Goal: Task Accomplishment & Management: Manage account settings

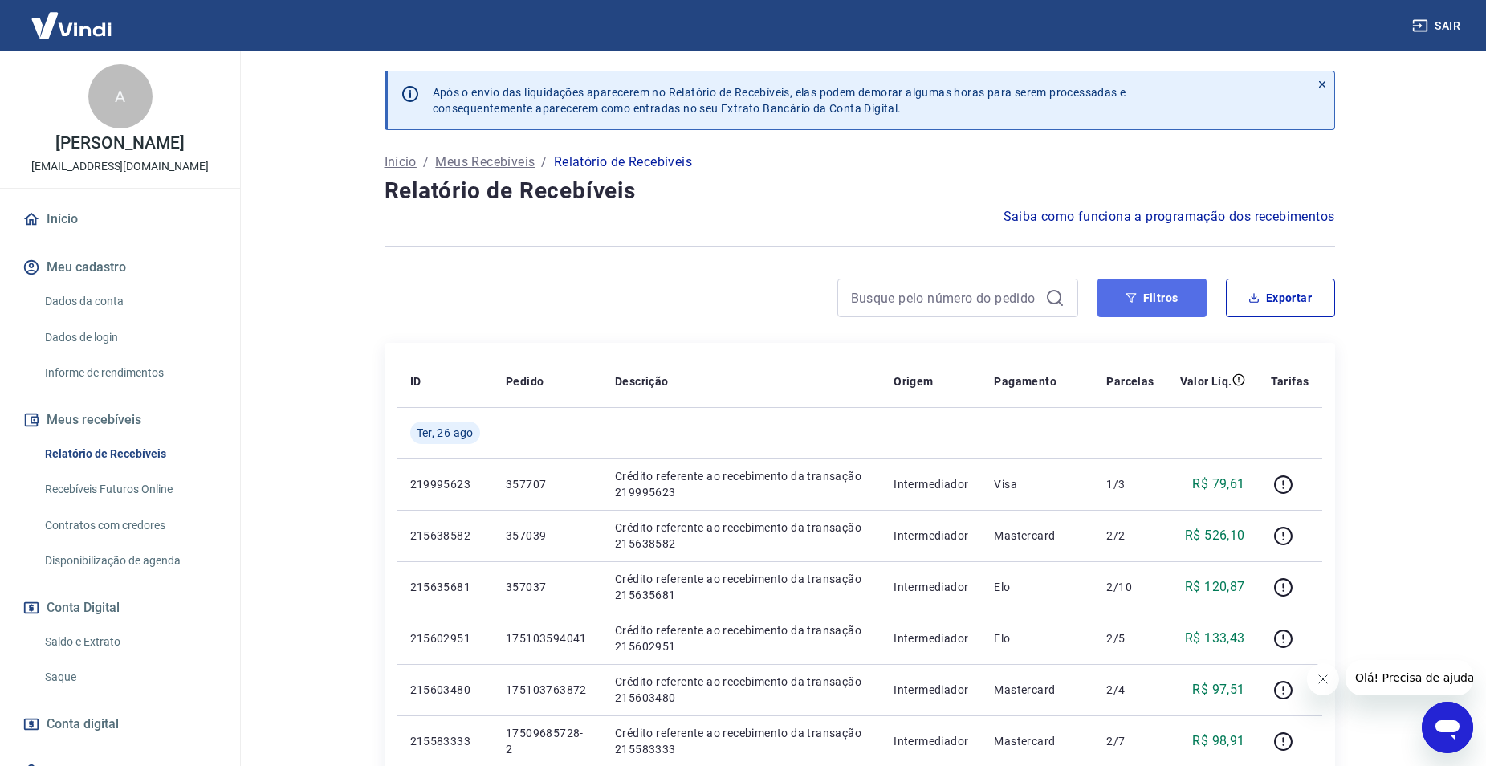
click at [1171, 291] on button "Filtros" at bounding box center [1151, 297] width 109 height 39
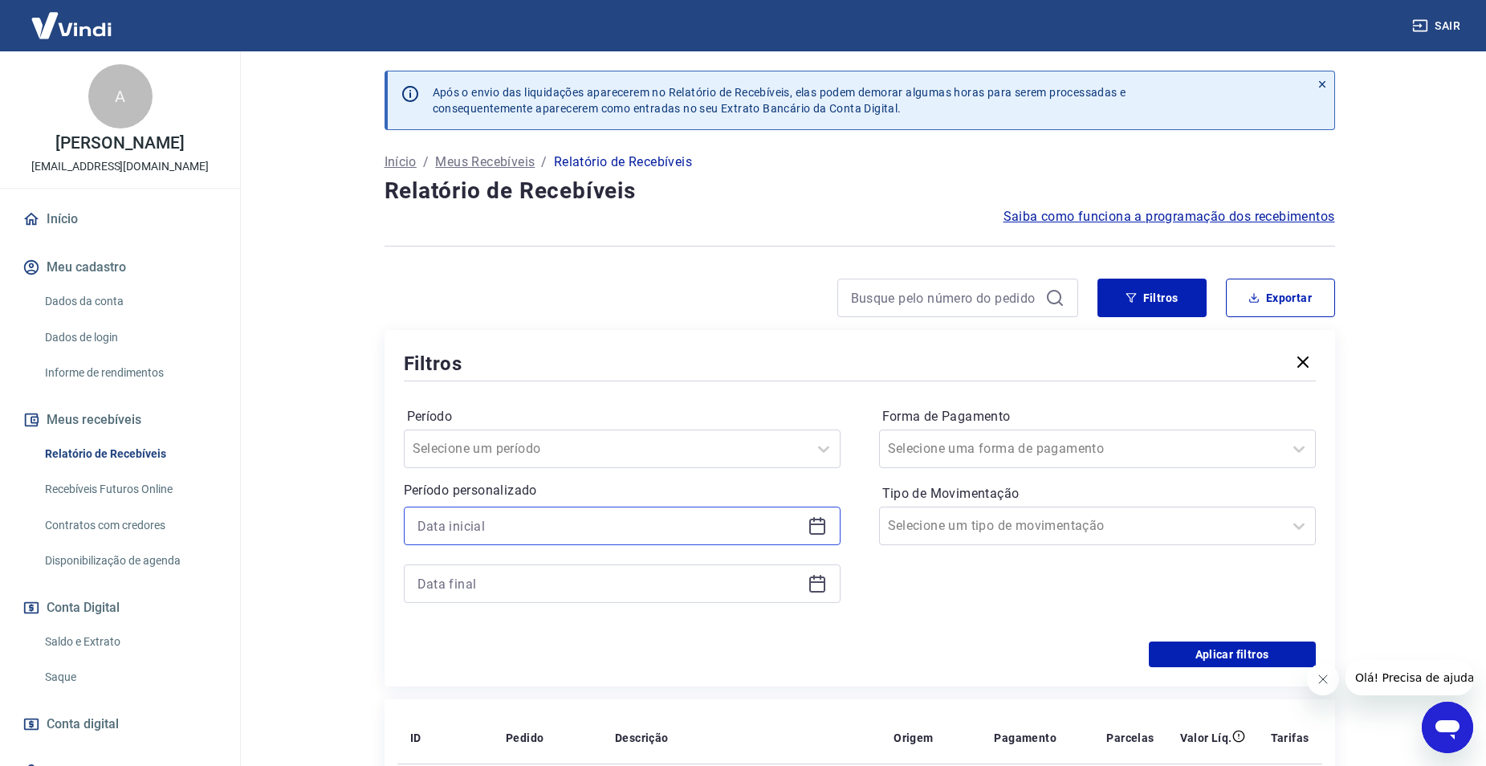
click at [618, 529] on input at bounding box center [609, 526] width 384 height 24
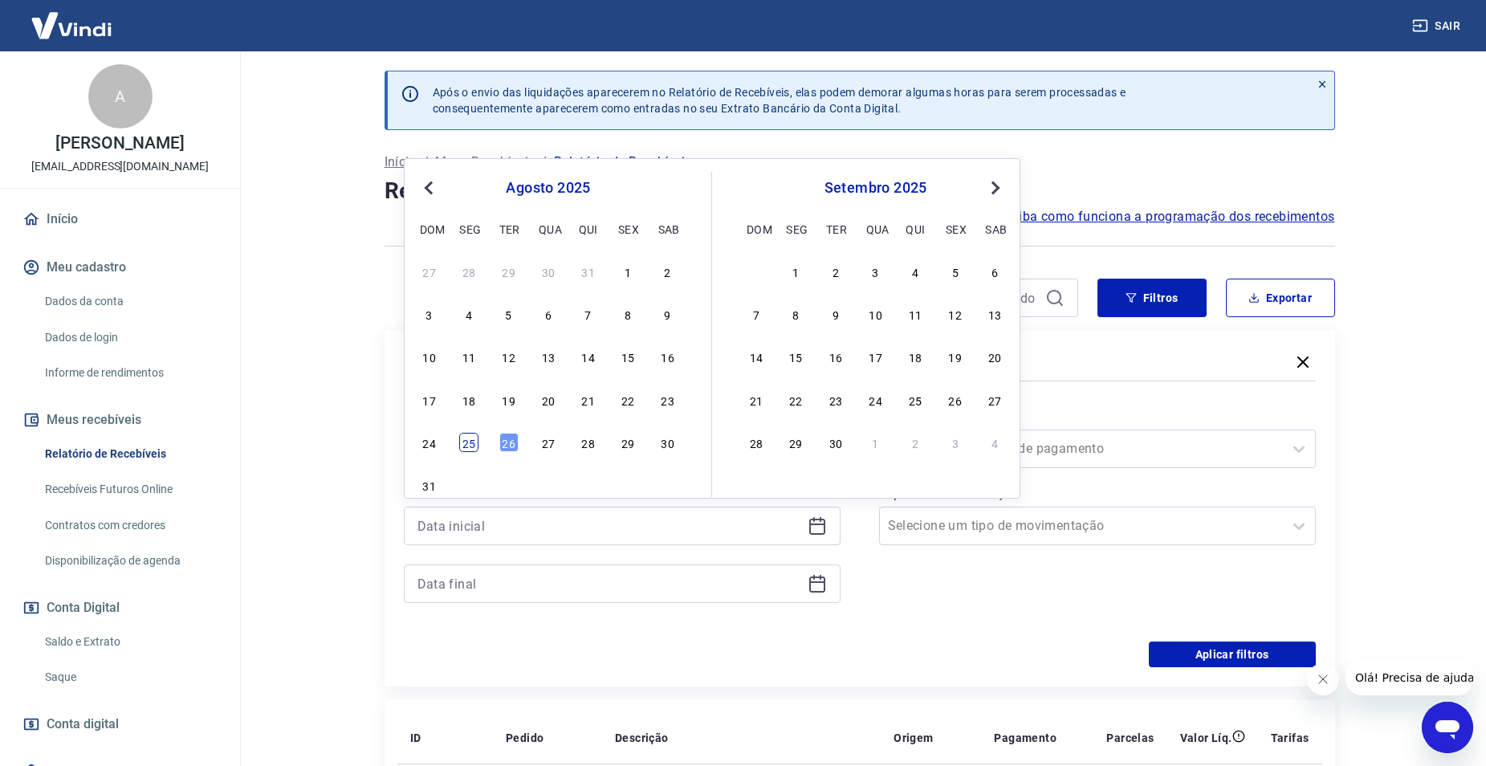
click at [470, 441] on div "25" at bounding box center [468, 442] width 19 height 19
type input "[DATE]"
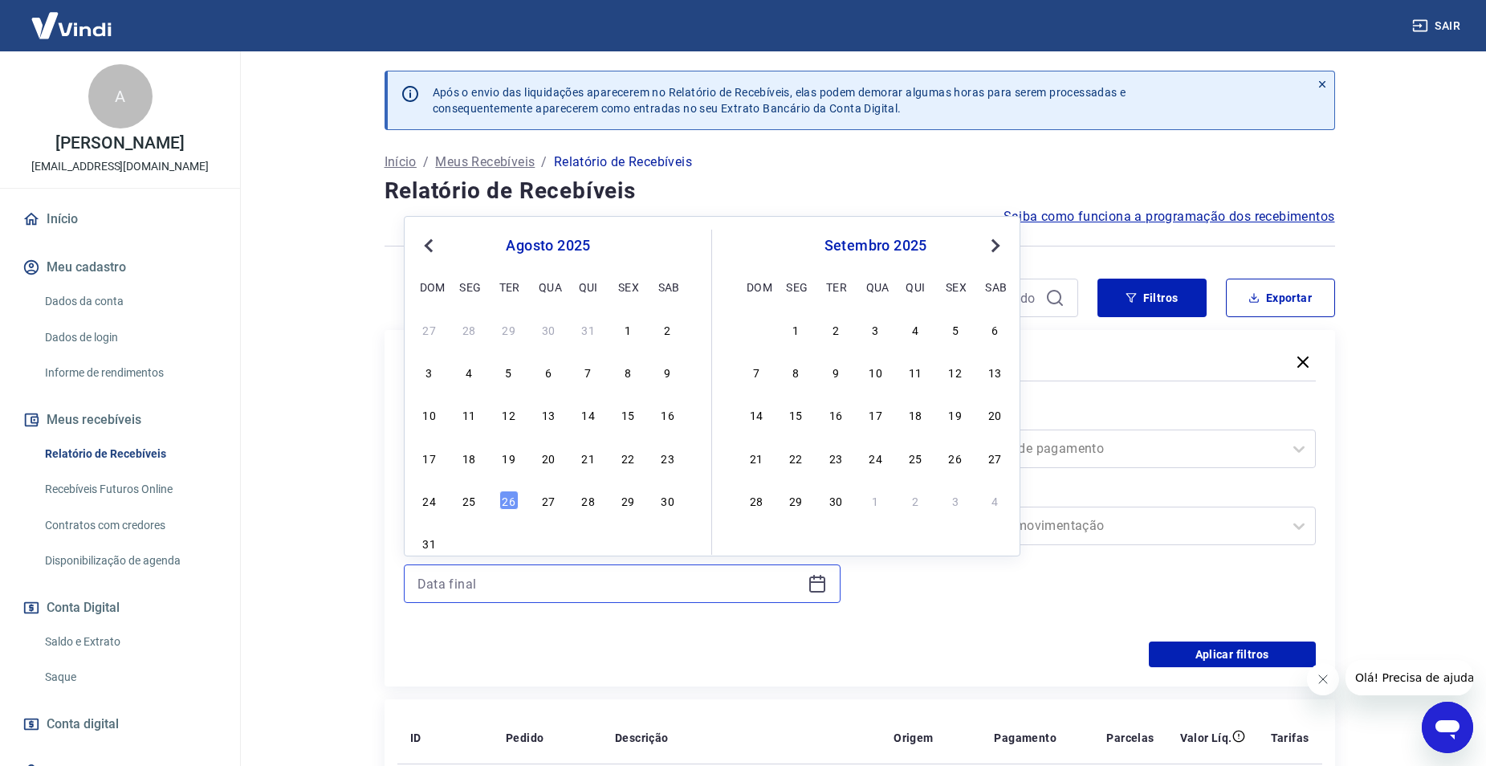
click at [491, 582] on input at bounding box center [609, 583] width 384 height 24
click at [467, 497] on div "25" at bounding box center [468, 499] width 19 height 19
type input "[DATE]"
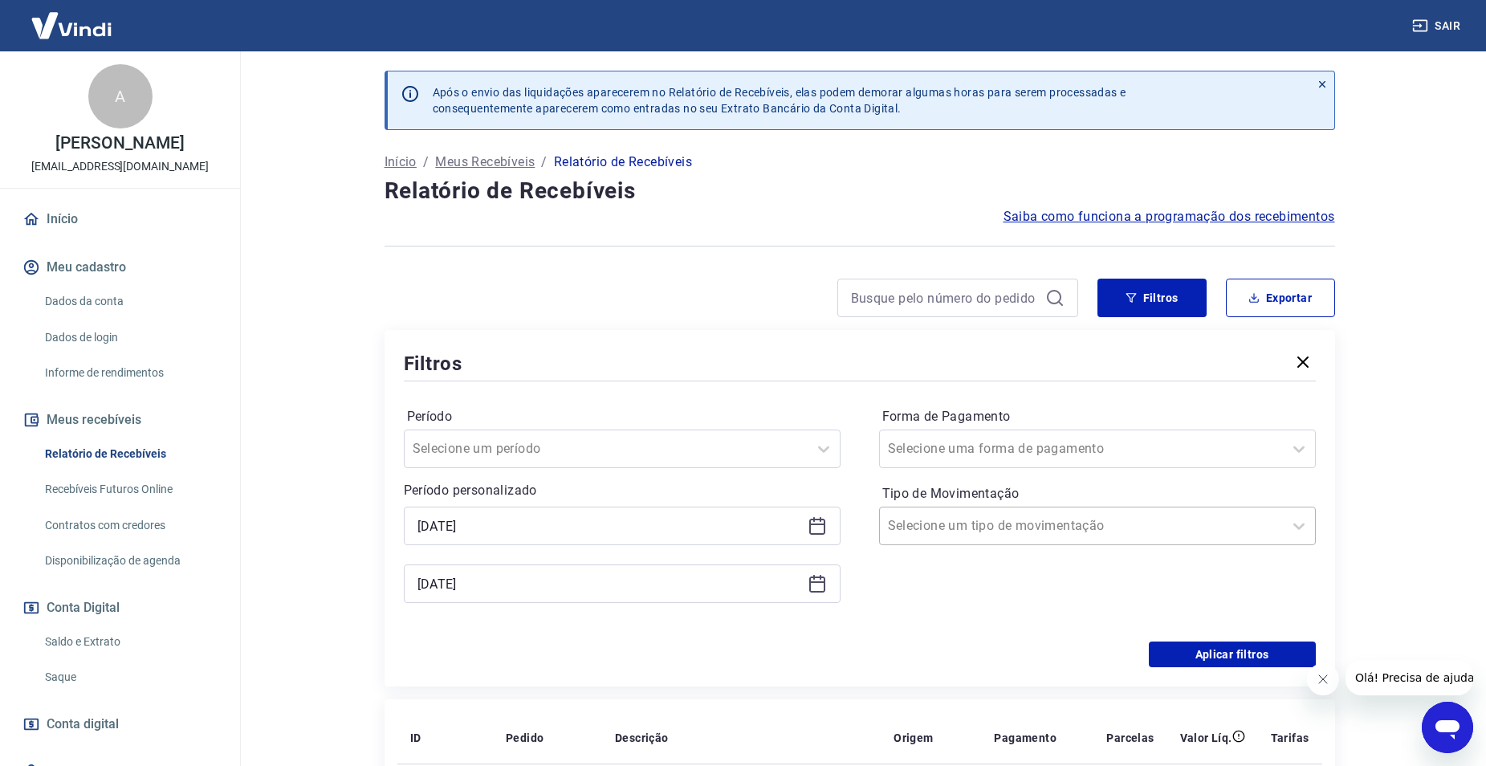
click at [1021, 531] on input "Tipo de Movimentação" at bounding box center [969, 525] width 162 height 19
click at [917, 604] on div "Entrada" at bounding box center [1097, 609] width 437 height 32
click at [1184, 665] on button "Aplicar filtros" at bounding box center [1231, 654] width 167 height 26
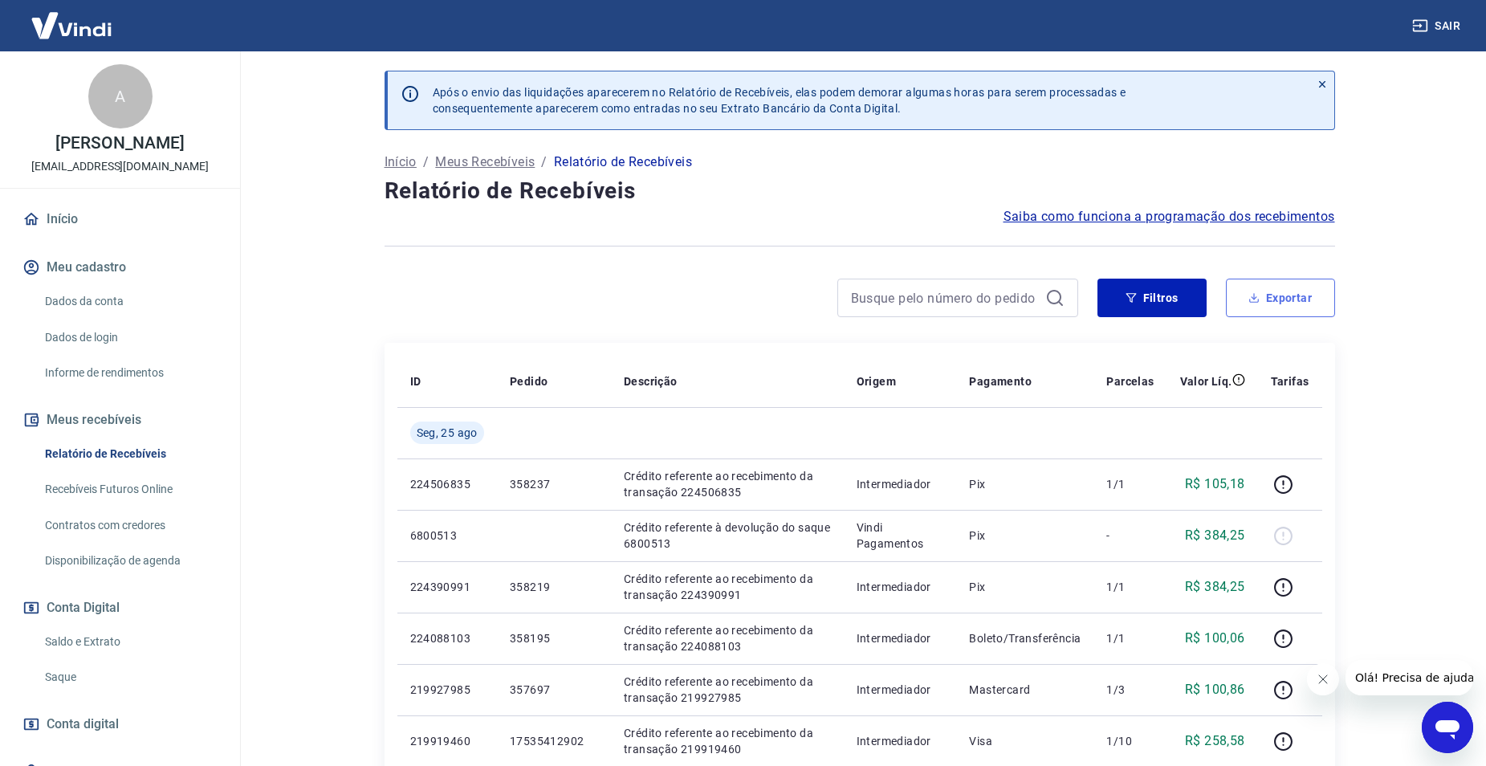
click at [1289, 297] on button "Exportar" at bounding box center [1280, 297] width 109 height 39
type input "[DATE]"
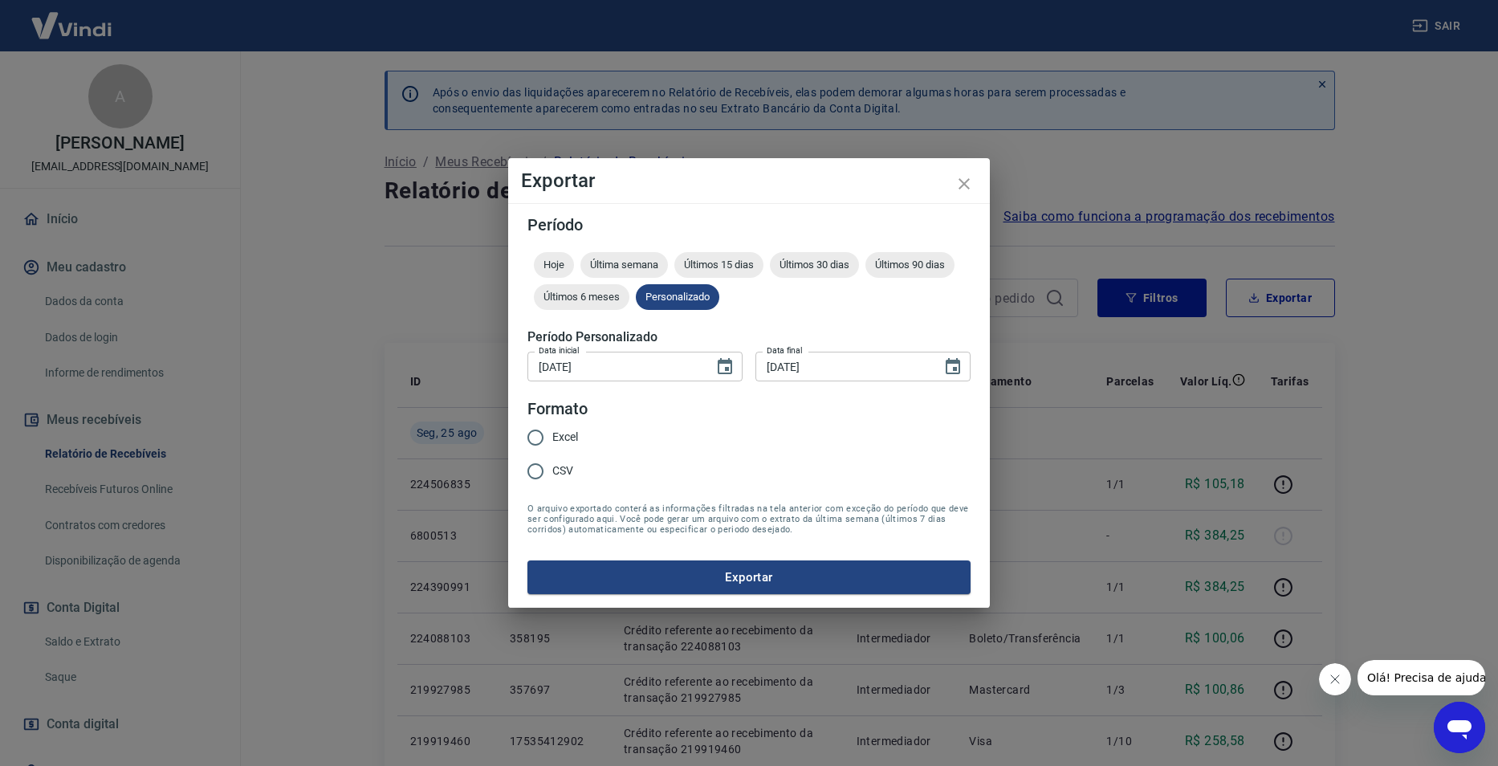
click at [581, 438] on div "Excel CSV" at bounding box center [558, 456] width 63 height 70
click at [544, 441] on input "Excel" at bounding box center [535, 438] width 34 height 34
radio input "true"
click at [596, 583] on button "Exportar" at bounding box center [748, 577] width 443 height 34
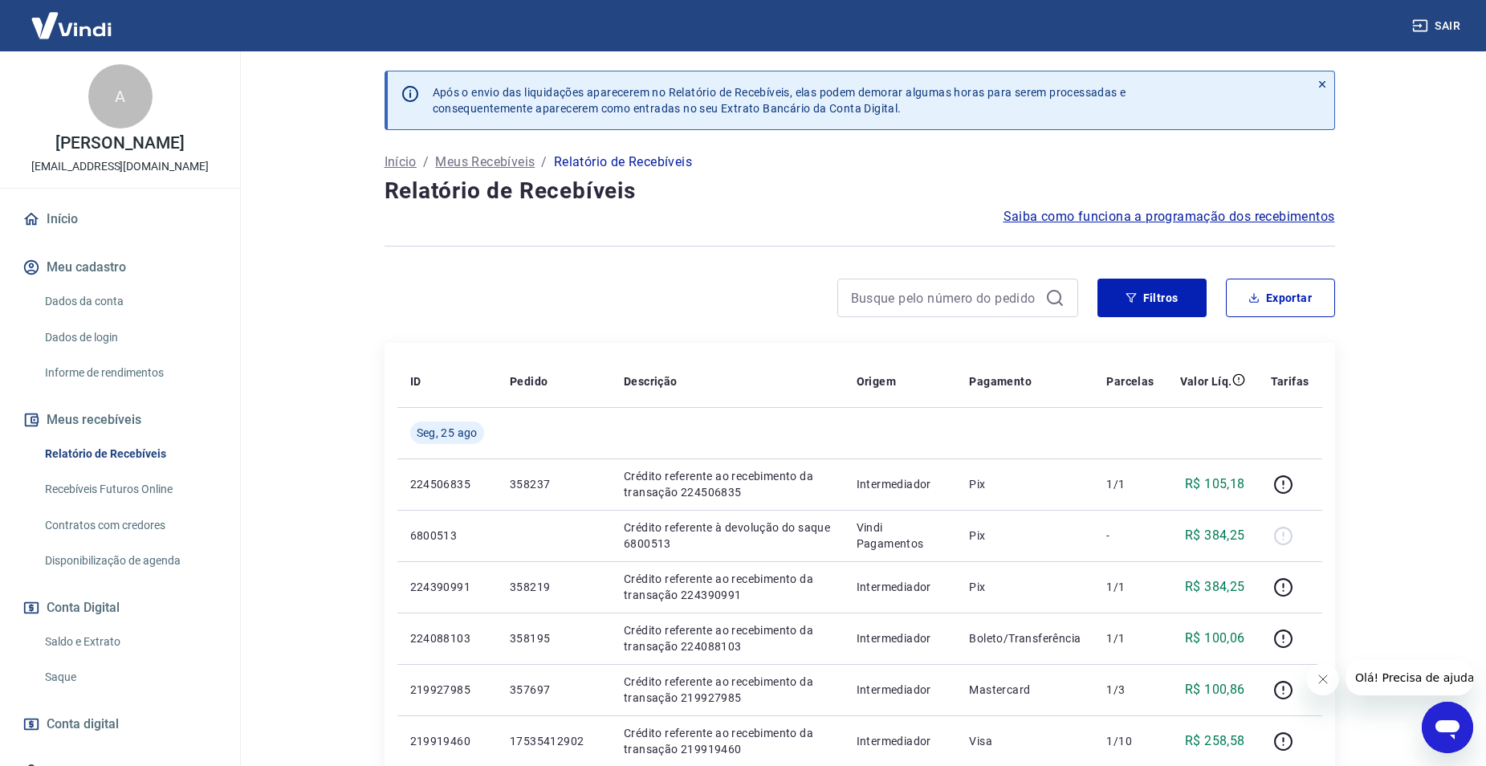
click at [1402, 327] on main "Após o envio das liquidações aparecerem no Relatório de Recebíveis, elas podem …" at bounding box center [859, 408] width 1253 height 714
click at [1111, 292] on button "Filtros" at bounding box center [1151, 297] width 109 height 39
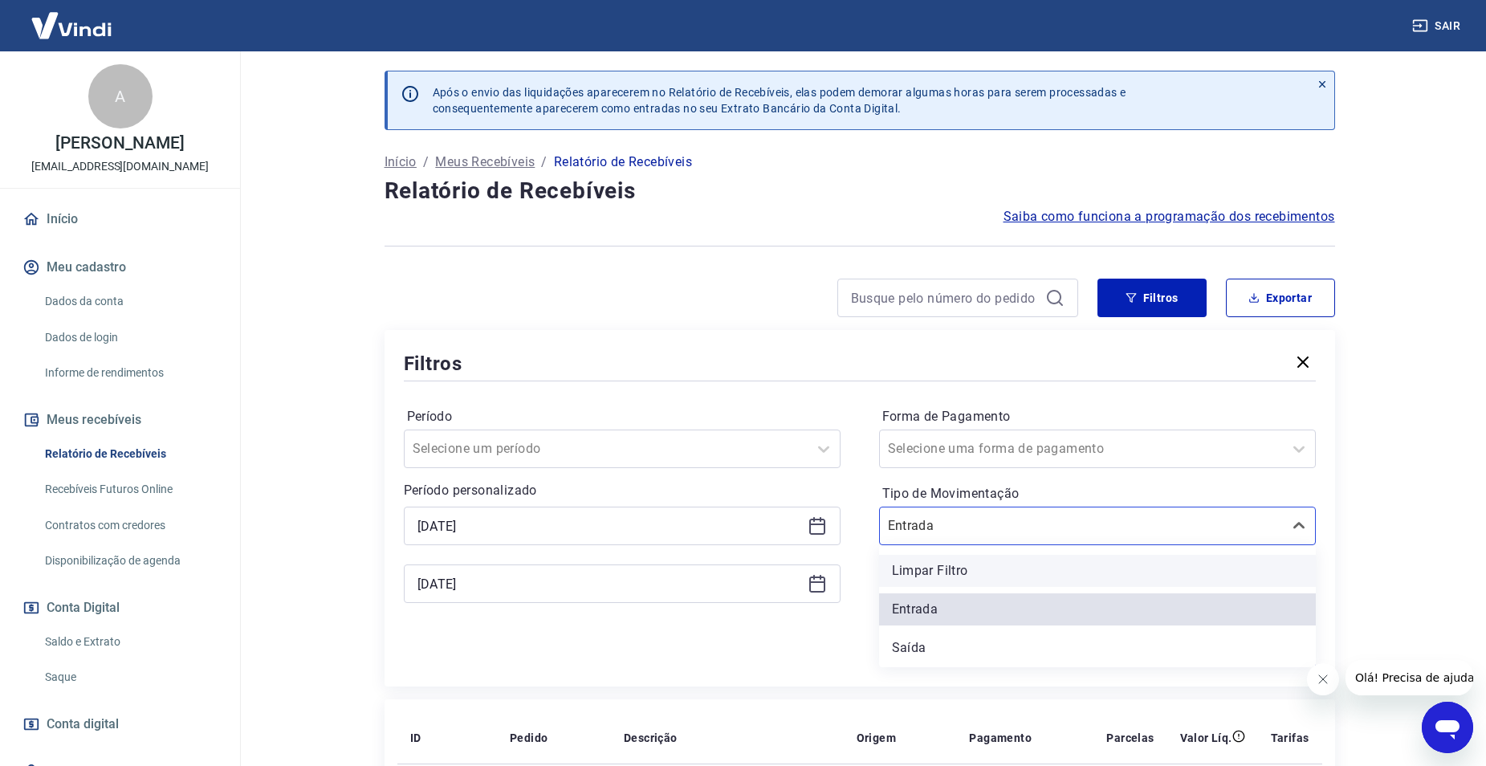
drag, startPoint x: 937, startPoint y: 531, endPoint x: 929, endPoint y: 577, distance: 46.3
click at [937, 535] on input "Tipo de Movimentação" at bounding box center [969, 525] width 162 height 19
click at [913, 644] on div "Saída" at bounding box center [1097, 648] width 437 height 32
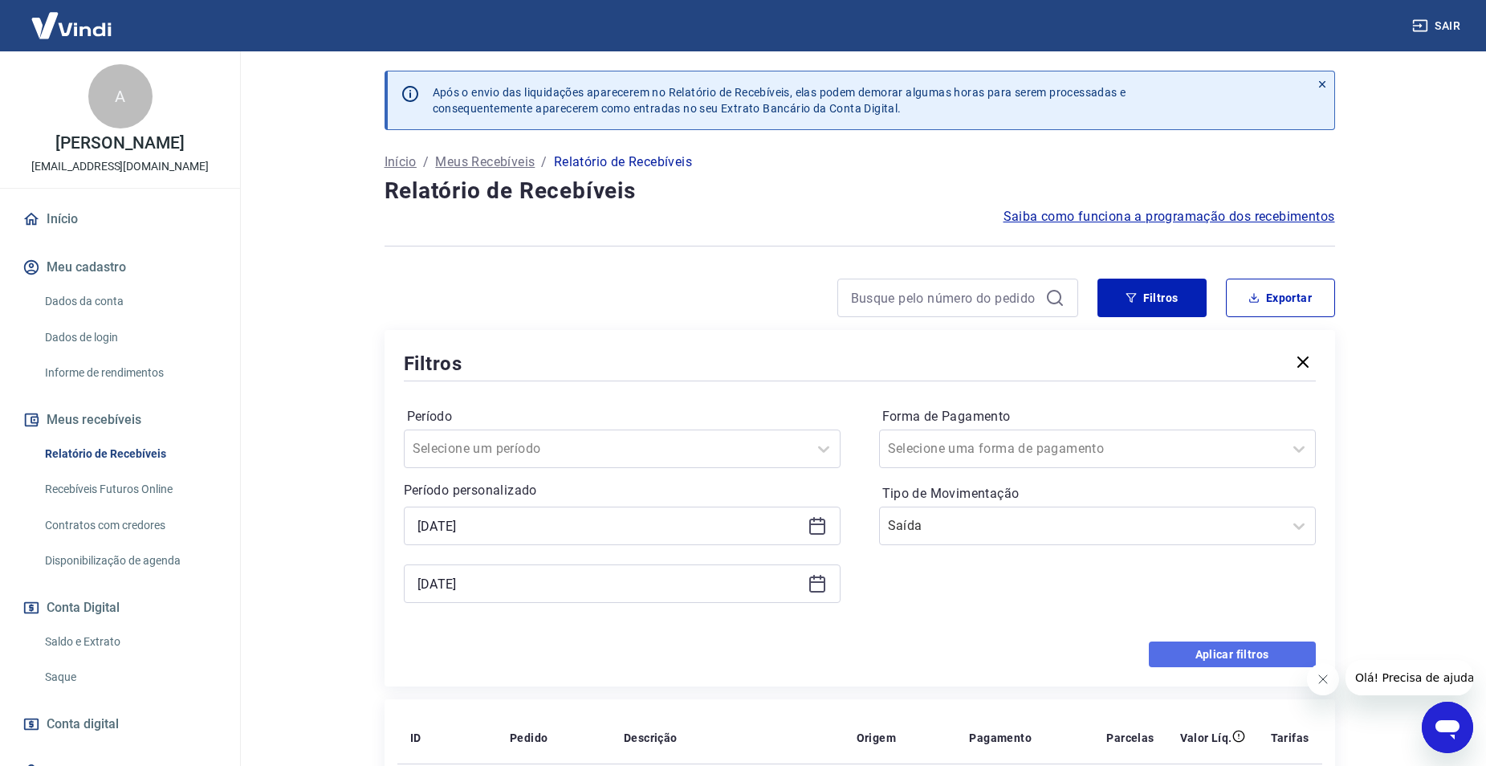
click at [1227, 661] on button "Aplicar filtros" at bounding box center [1231, 654] width 167 height 26
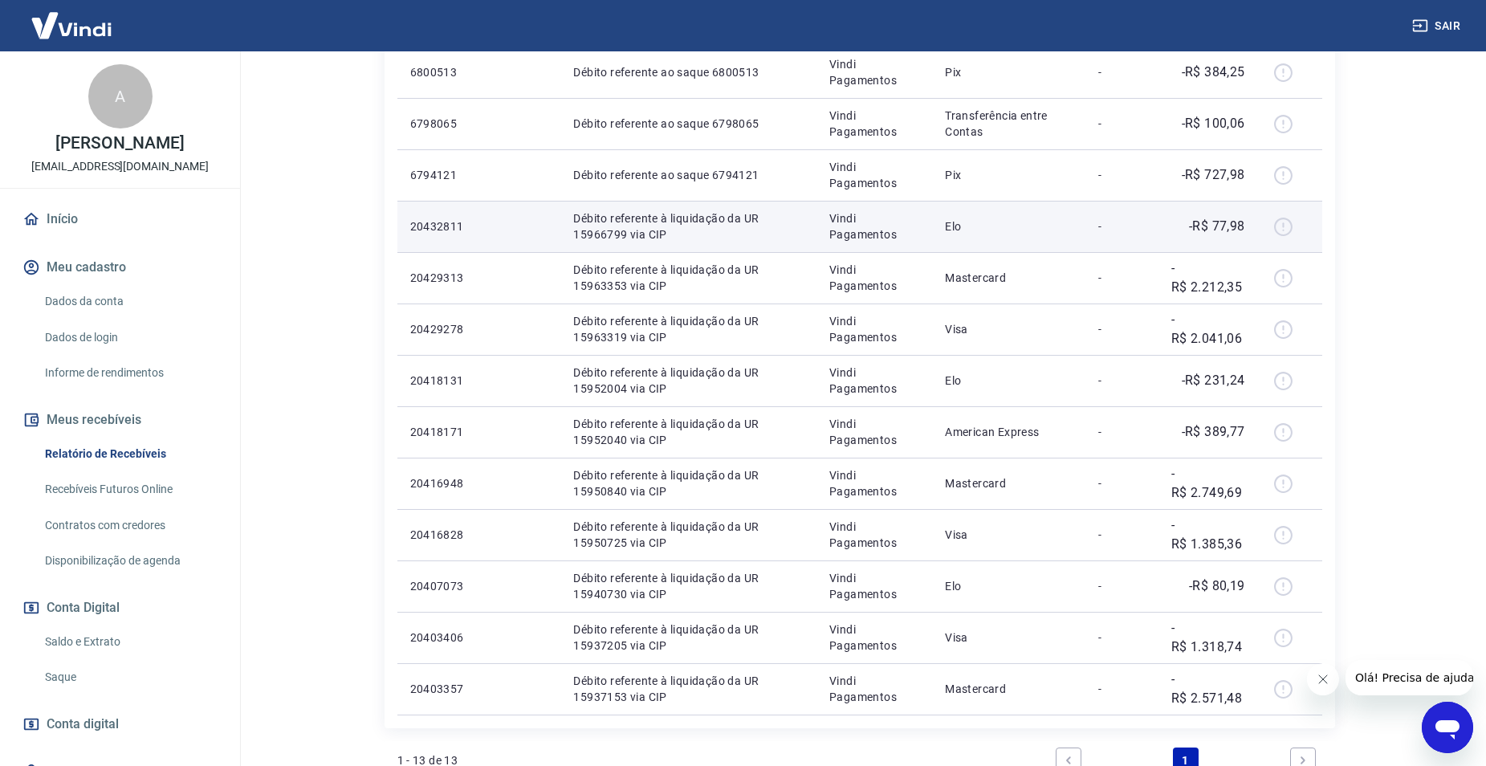
scroll to position [384, 0]
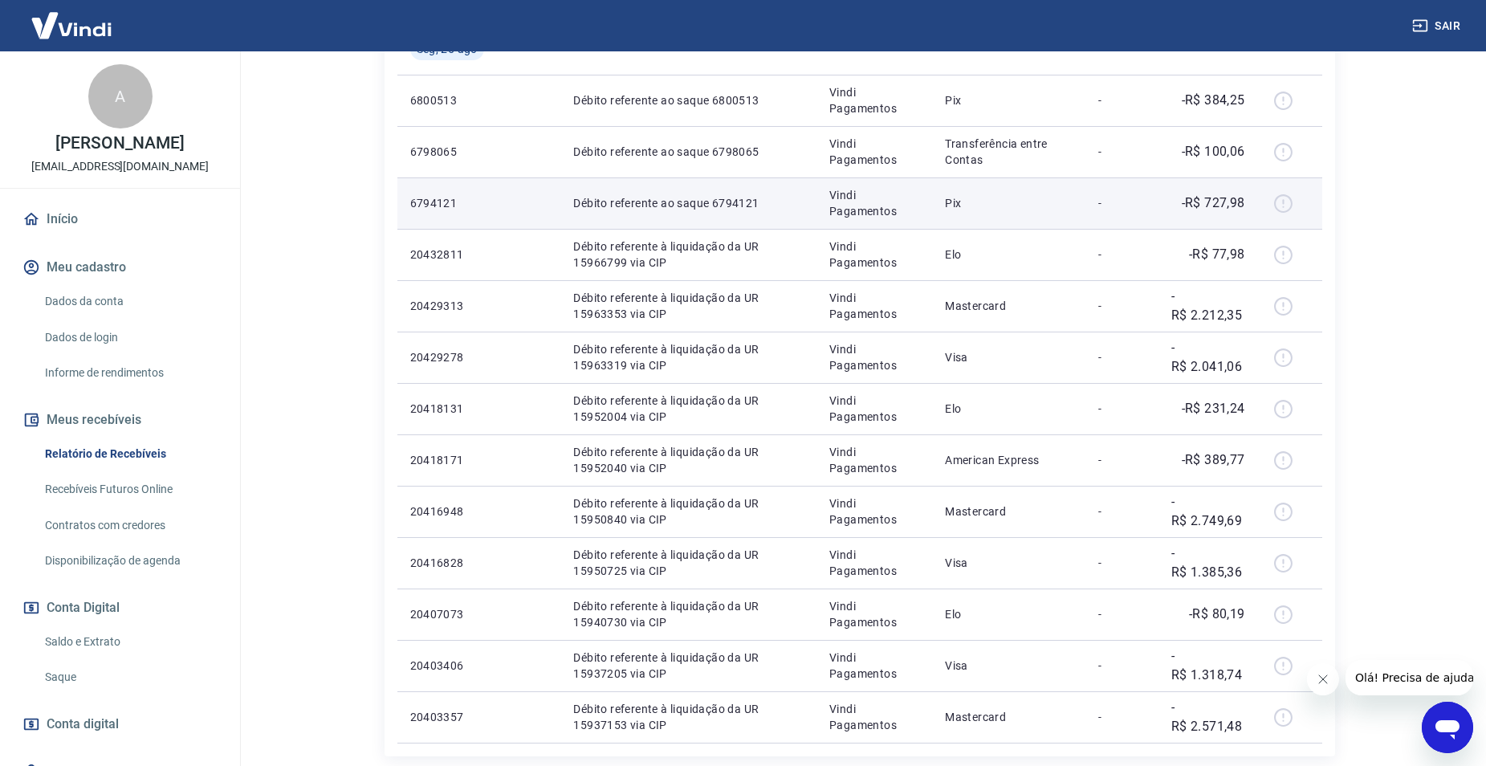
click at [1236, 203] on p "-R$ 727,98" at bounding box center [1212, 202] width 63 height 19
copy p "727,98"
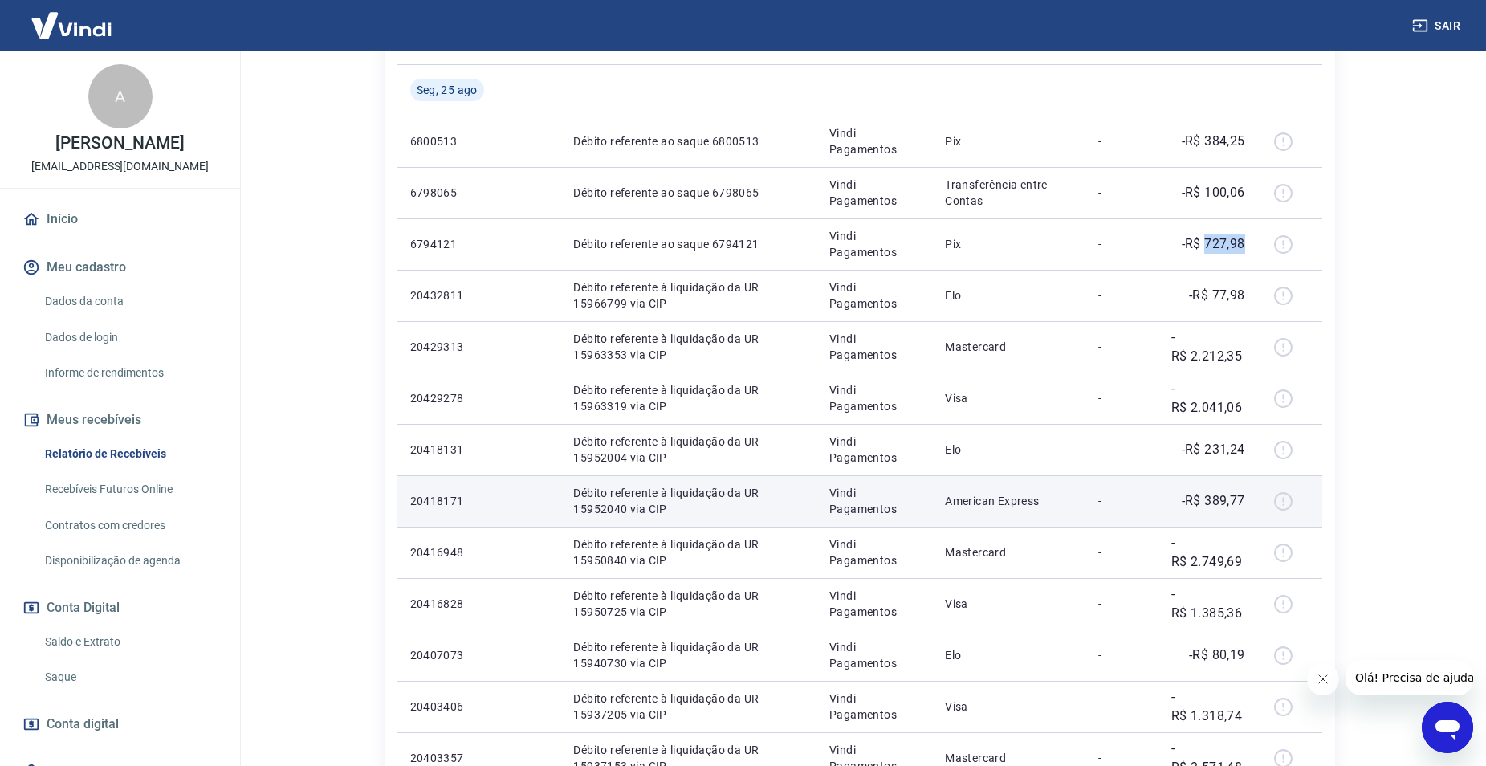
scroll to position [303, 0]
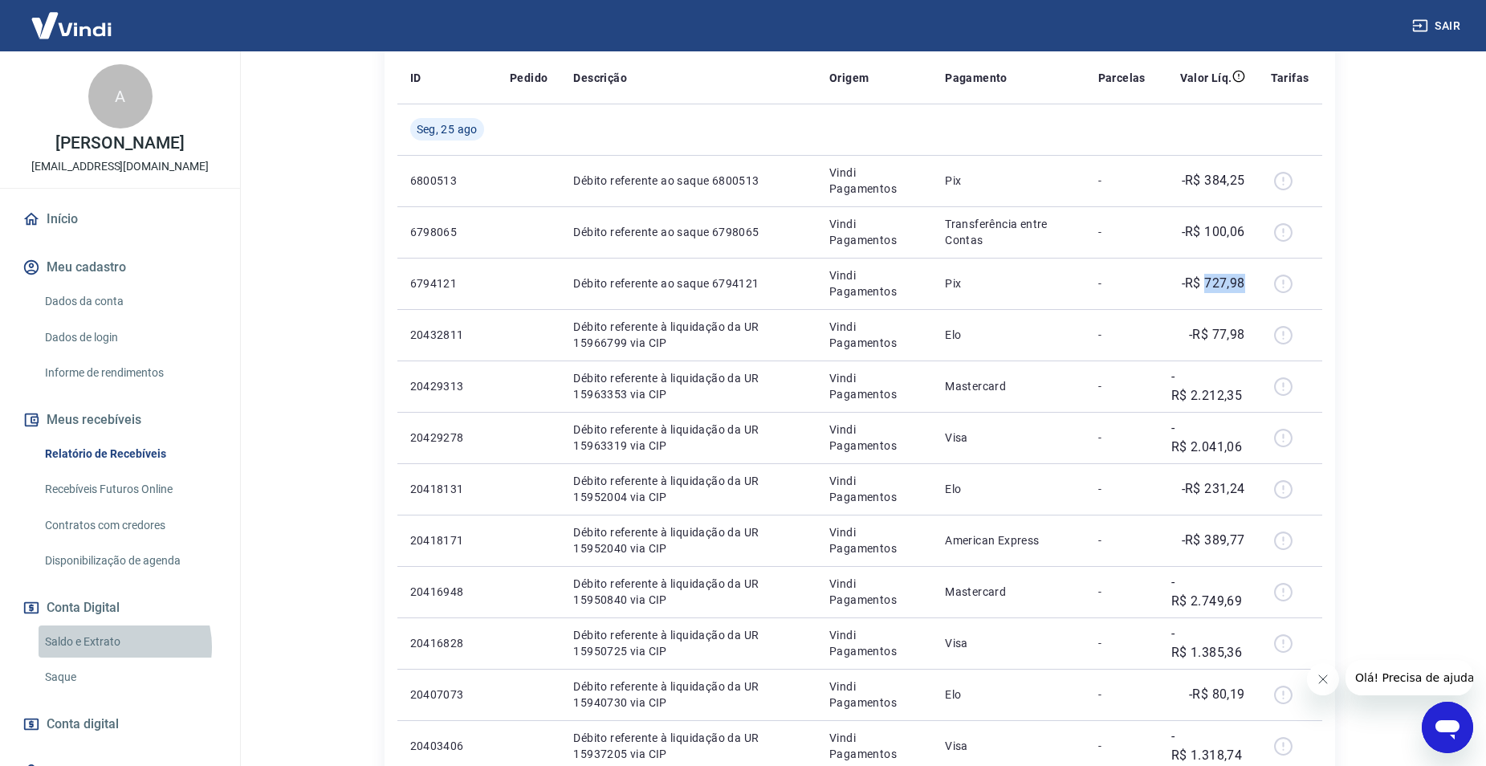
click at [118, 646] on link "Saldo e Extrato" at bounding box center [130, 641] width 182 height 33
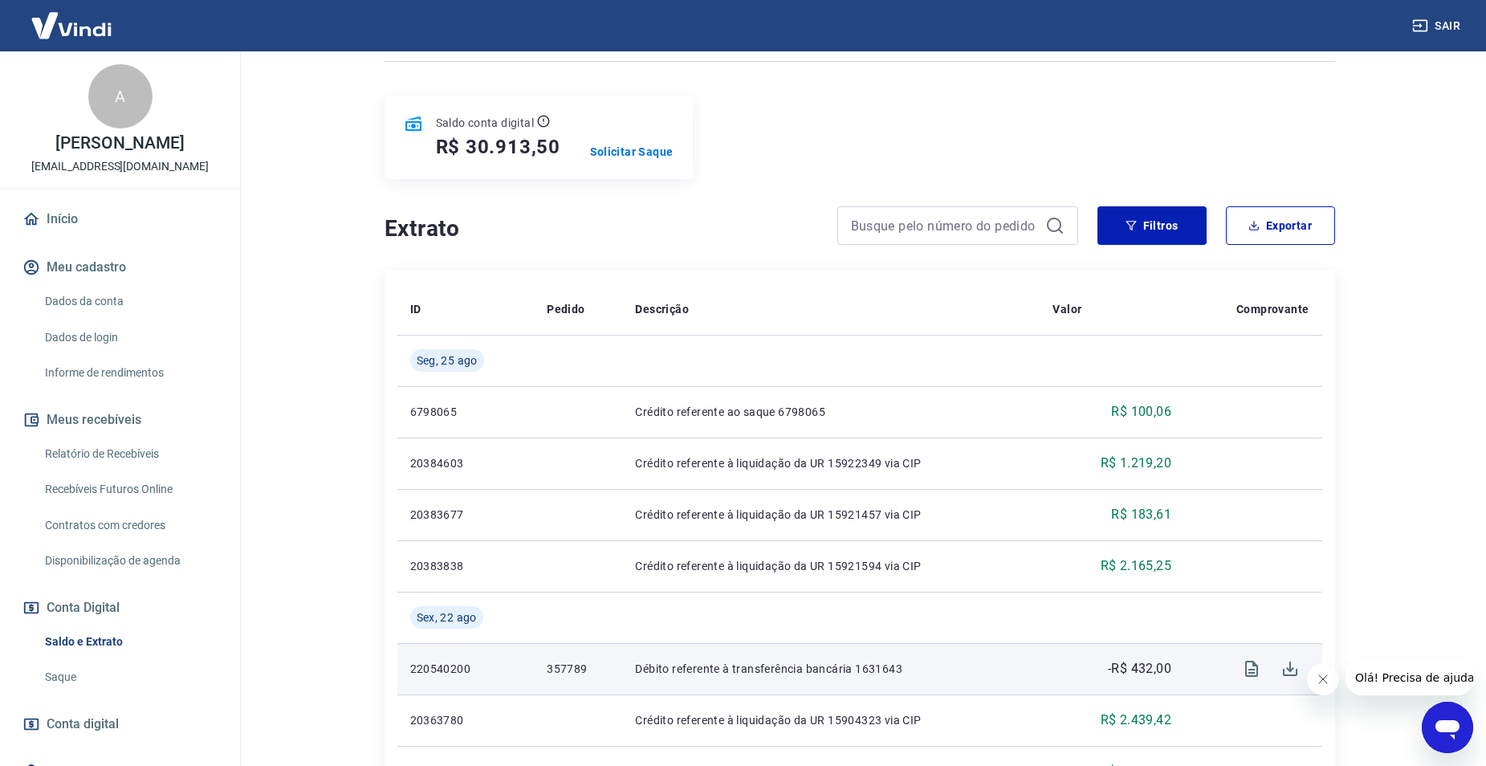
scroll to position [144, 0]
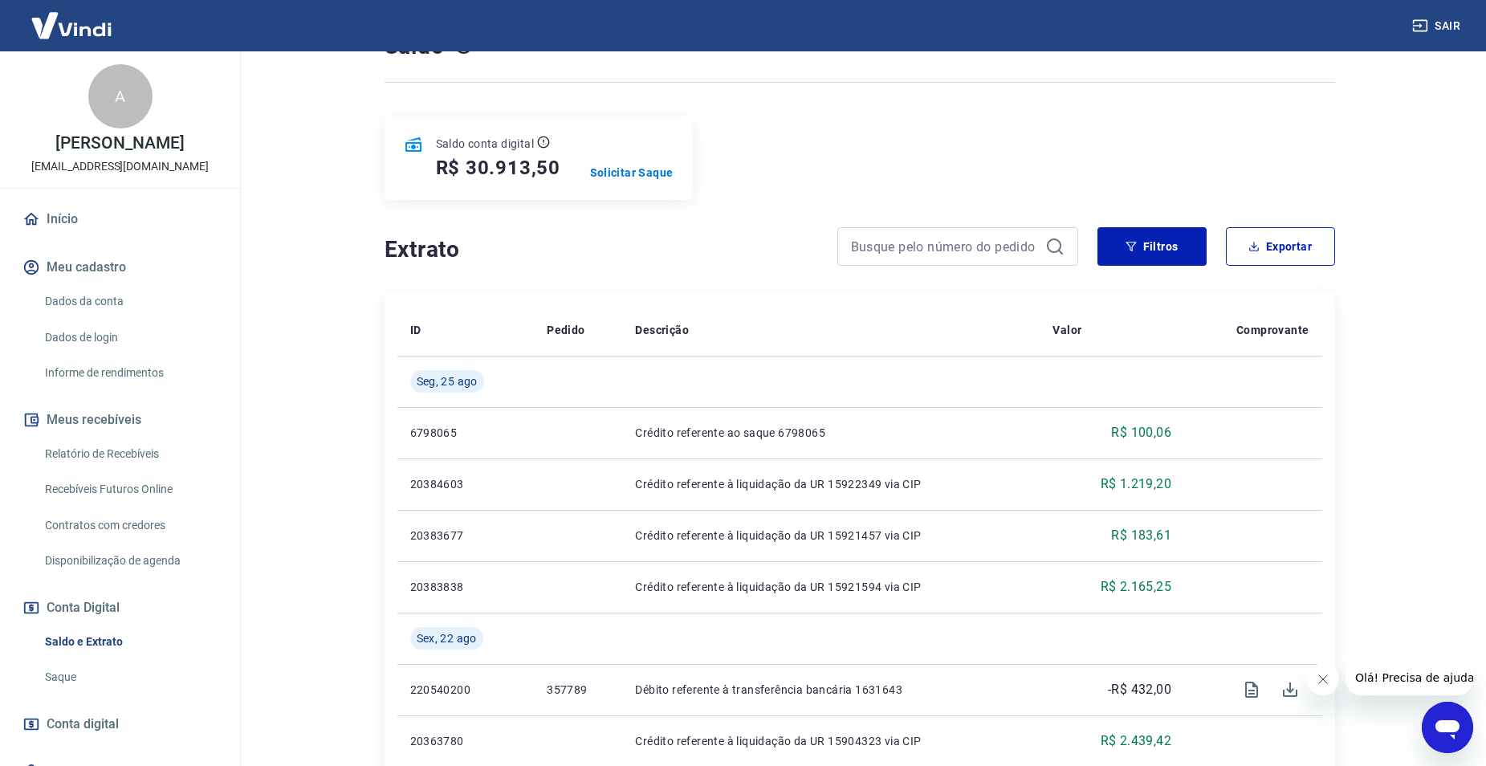
click at [79, 461] on link "Relatório de Recebíveis" at bounding box center [130, 453] width 182 height 33
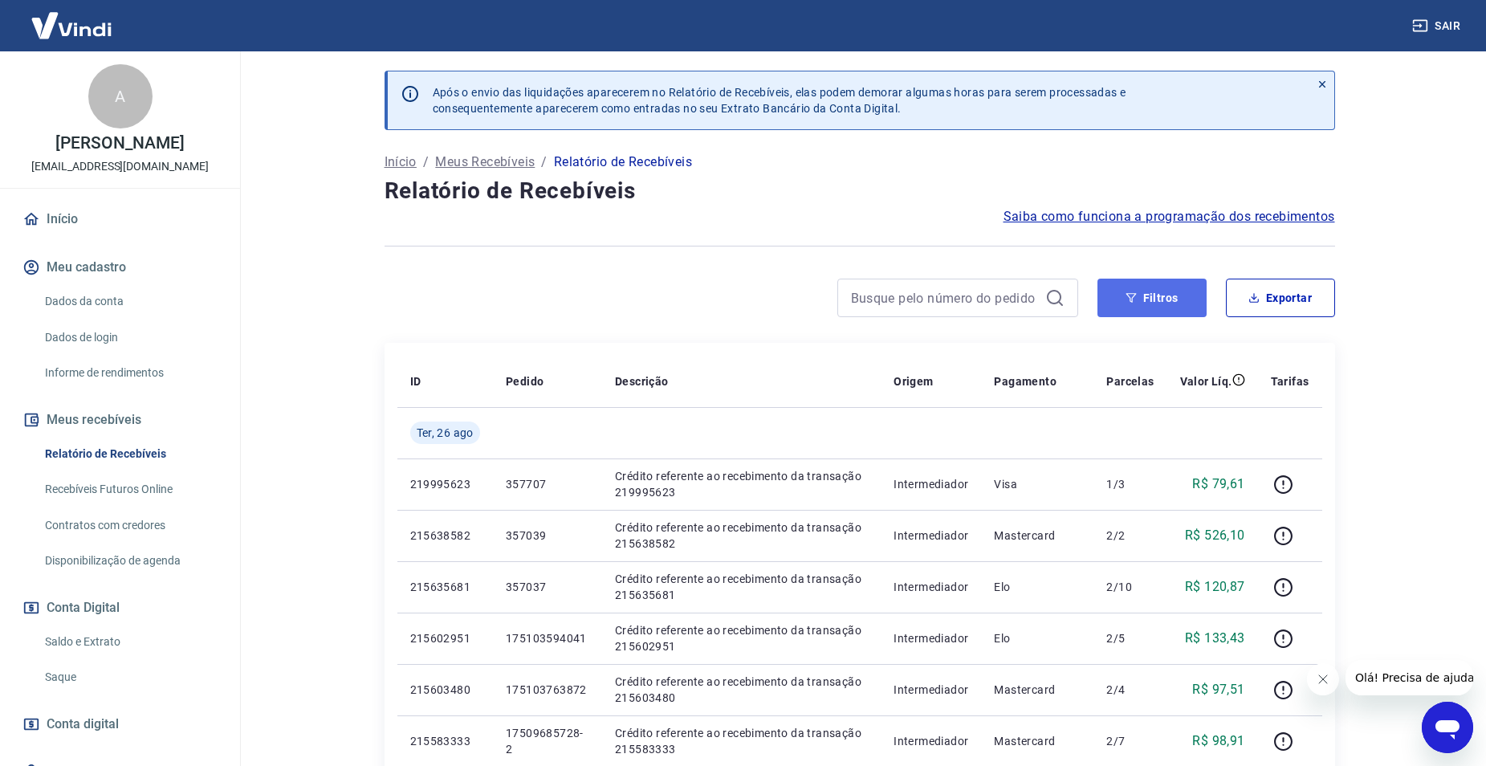
click at [1196, 302] on button "Filtros" at bounding box center [1151, 297] width 109 height 39
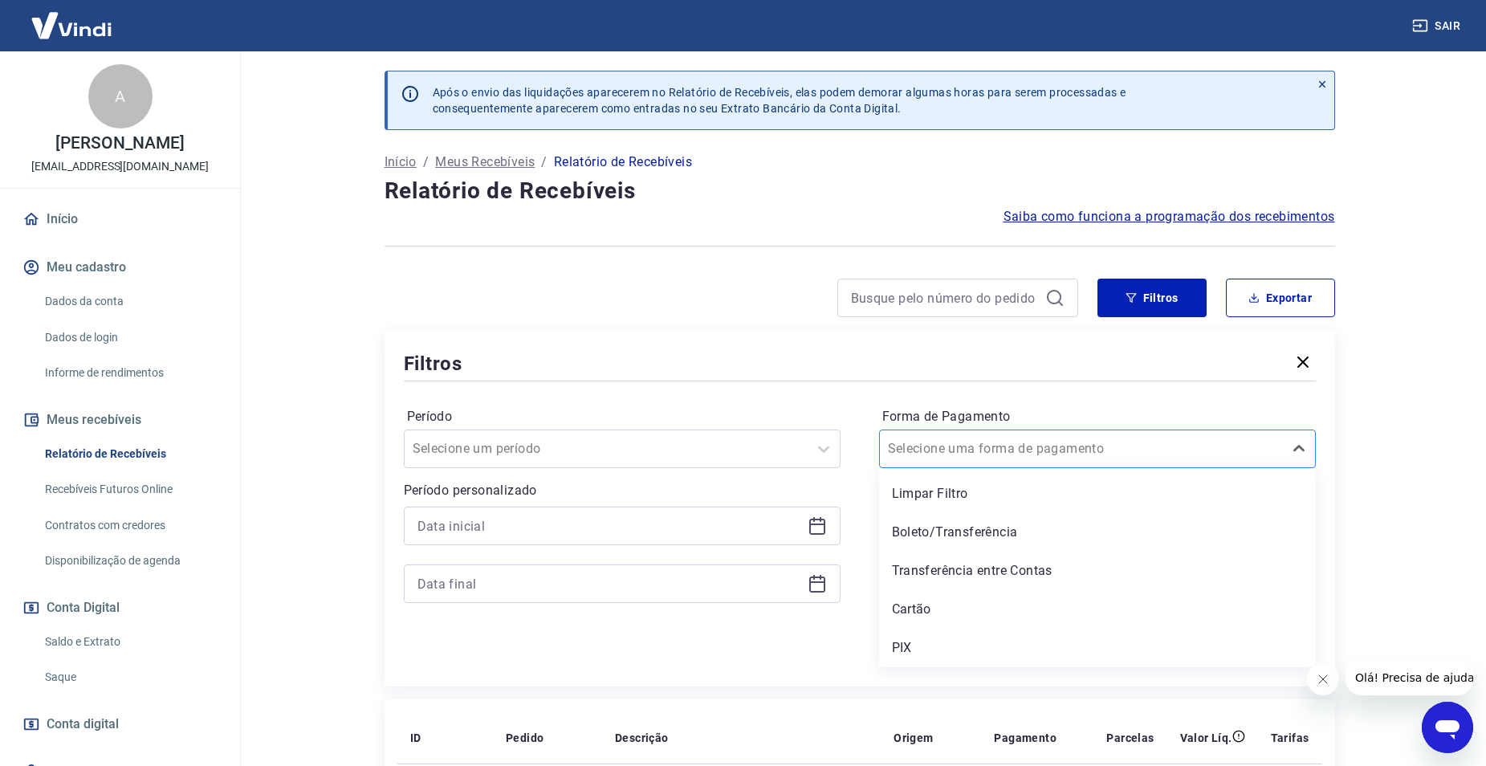
click at [997, 438] on div at bounding box center [1081, 448] width 387 height 22
click at [907, 648] on div "PIX" at bounding box center [1097, 648] width 437 height 32
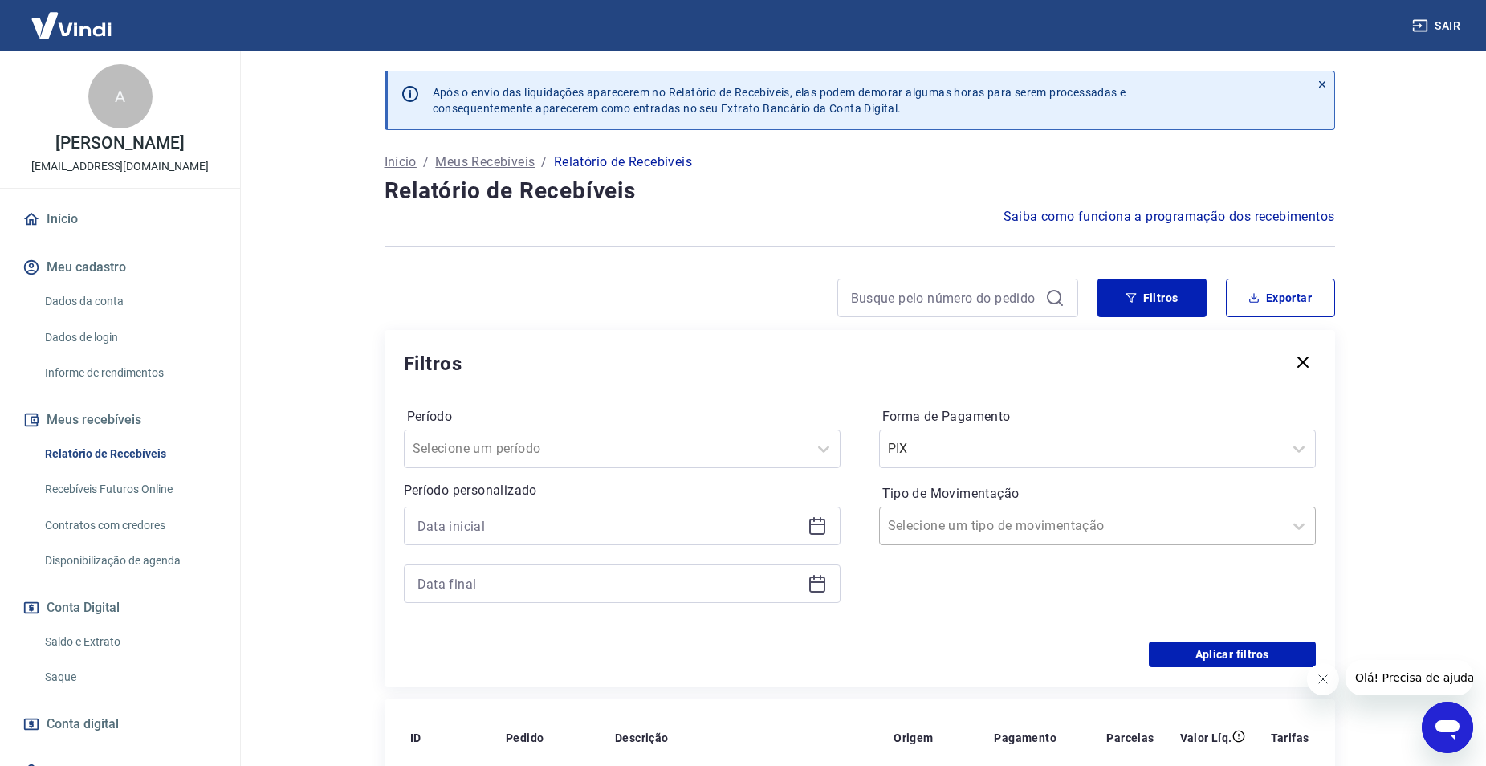
click at [1014, 528] on input "Tipo de Movimentação" at bounding box center [969, 525] width 162 height 19
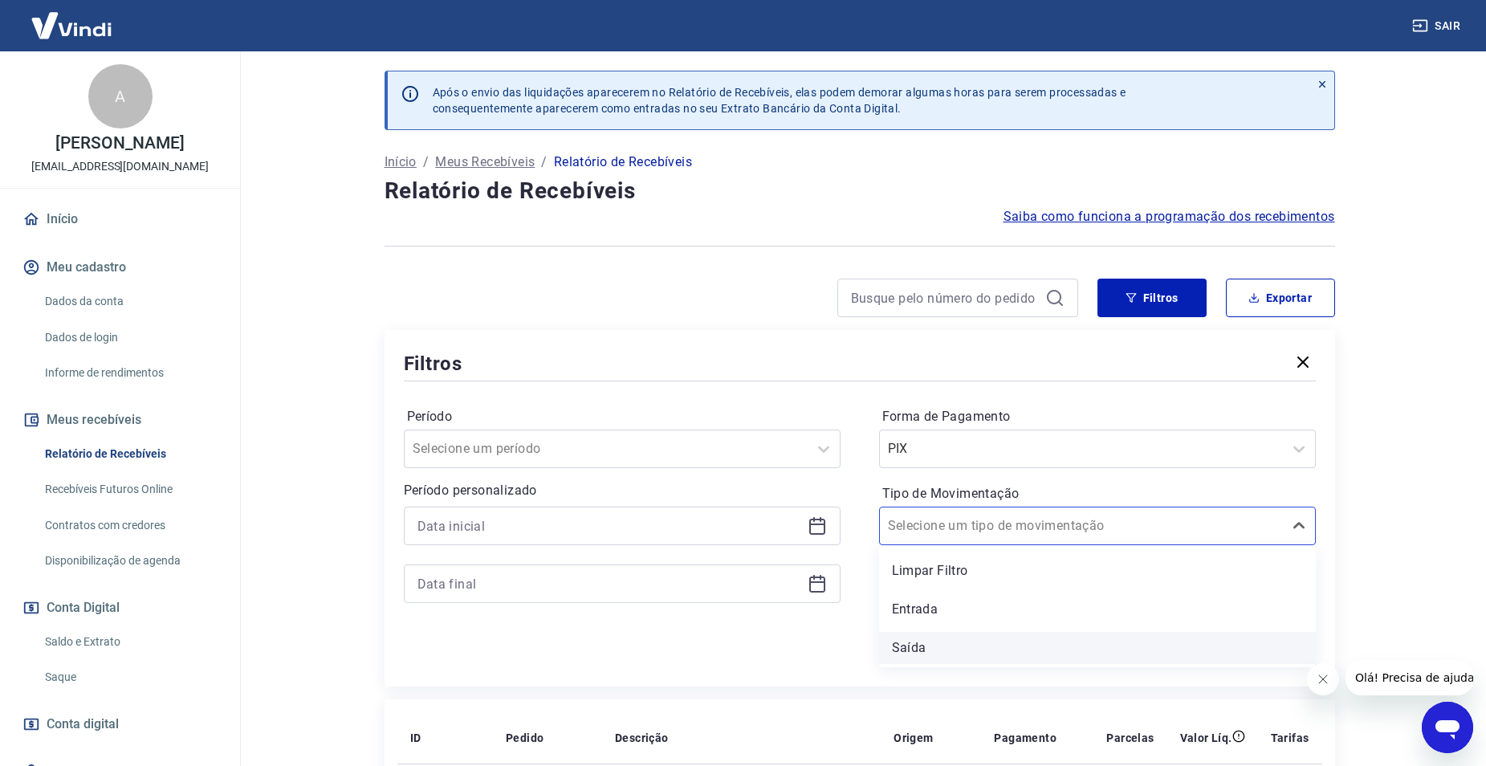
click at [965, 661] on div "Saída" at bounding box center [1097, 648] width 437 height 32
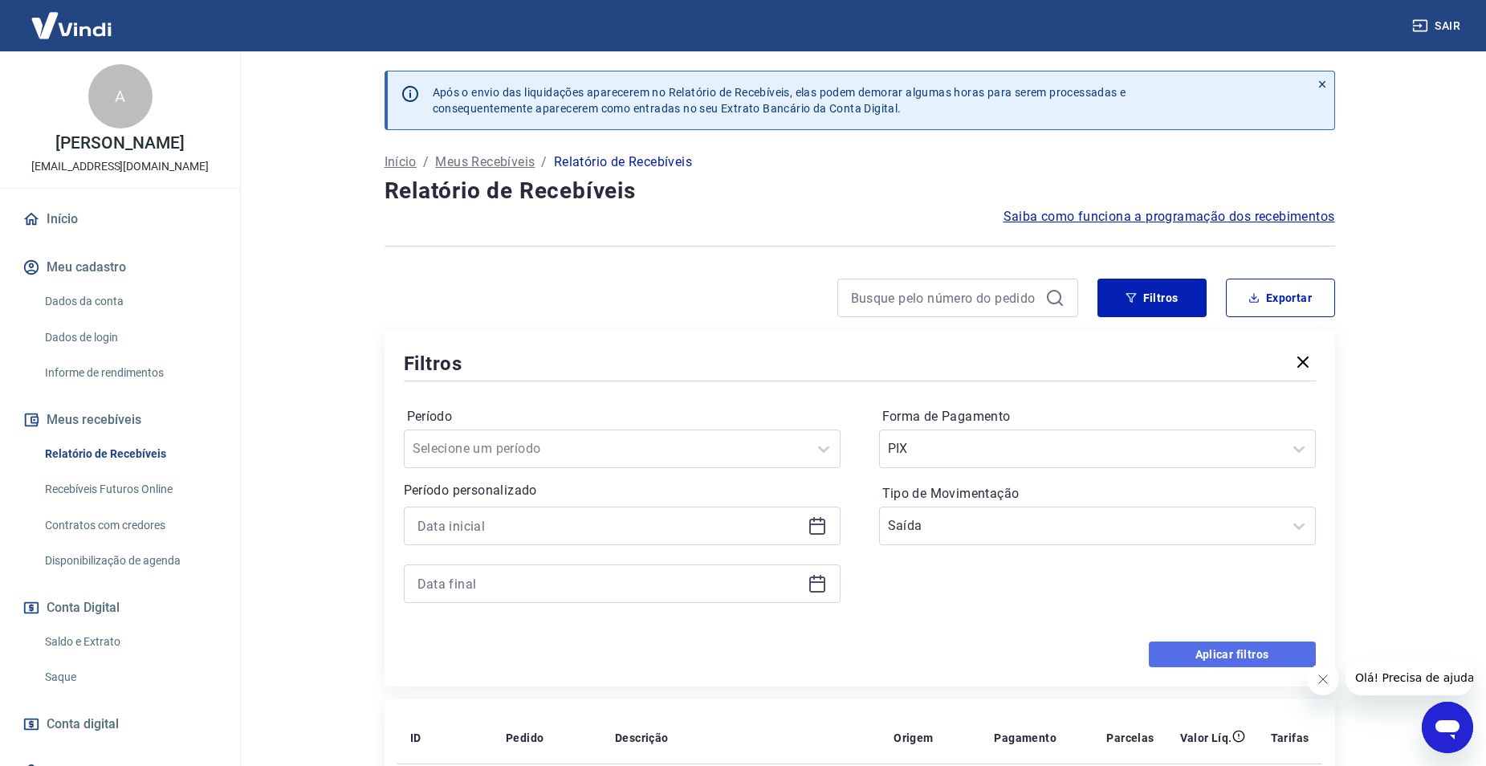
click at [1173, 656] on button "Aplicar filtros" at bounding box center [1231, 654] width 167 height 26
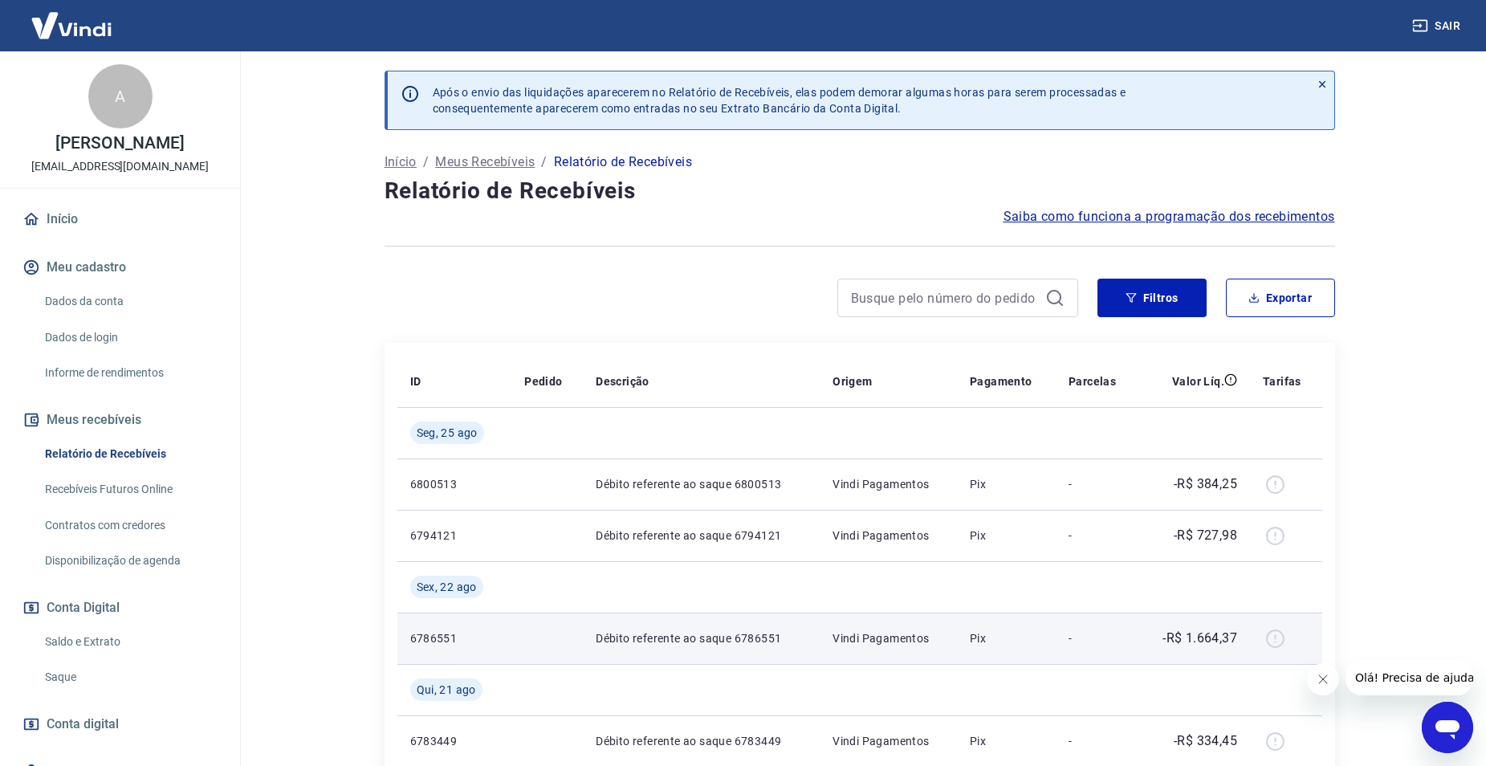
scroll to position [80, 0]
